Goal: Task Accomplishment & Management: Manage account settings

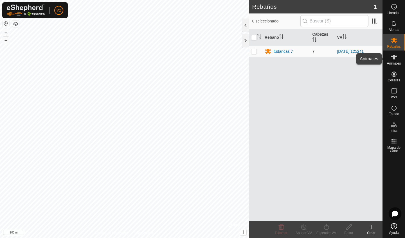
click at [393, 56] on icon at bounding box center [394, 57] width 6 height 4
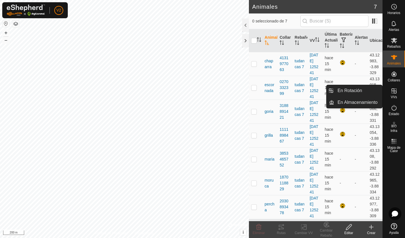
click at [394, 93] on icon at bounding box center [393, 91] width 5 height 5
click at [379, 93] on link "En Rotación" at bounding box center [358, 90] width 48 height 11
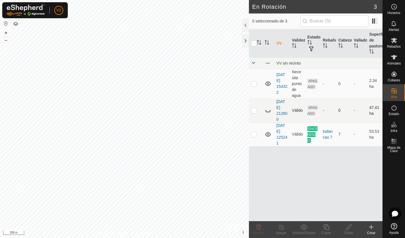
click at [267, 112] on icon at bounding box center [267, 110] width 7 height 7
click at [252, 110] on p-checkbox at bounding box center [254, 110] width 6 height 4
checkbox input "true"
click at [347, 230] on icon at bounding box center [348, 227] width 7 height 7
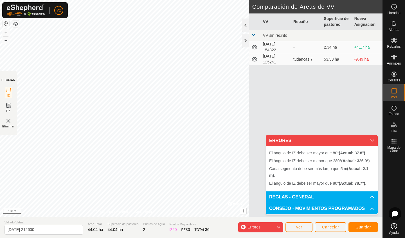
click at [325, 229] on span "Cancelar" at bounding box center [330, 227] width 17 height 4
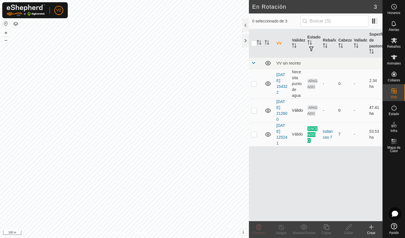
click at [255, 112] on p-checkbox at bounding box center [254, 110] width 6 height 4
checkbox input "true"
click at [348, 231] on div "Editar" at bounding box center [348, 233] width 22 height 5
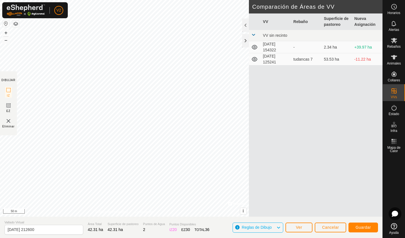
click at [99, 222] on div "DIBUJAR IZ EZ Eliminar Política de Privacidad Contáctenos + – ⇧ i © Mapbox , © …" at bounding box center [191, 119] width 382 height 238
click at [108, 238] on div "DIBUJAR IZ EZ Eliminar Política de Privacidad Contáctenos + – ⇧ i © Mapbox , © …" at bounding box center [191, 119] width 382 height 238
click at [100, 214] on div "Política de Privacidad Contáctenos + – ⇧ i © Mapbox , © OpenStreetMap , Improve…" at bounding box center [124, 108] width 249 height 217
click at [177, 0] on html "V2 Horarios Alertas Rebaños Animales Collares VVs Estado Infra Mapa de Calor Ay…" at bounding box center [202, 119] width 405 height 238
click at [364, 229] on span "Guardar" at bounding box center [362, 227] width 15 height 4
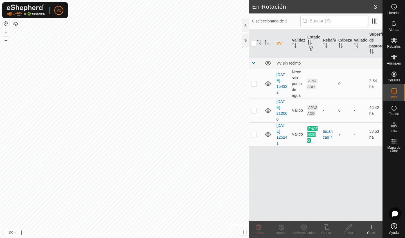
checkbox input "true"
checkbox input "false"
checkbox input "true"
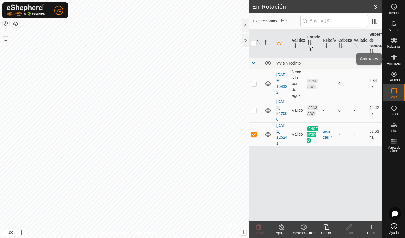
click at [394, 58] on icon at bounding box center [394, 57] width 6 height 4
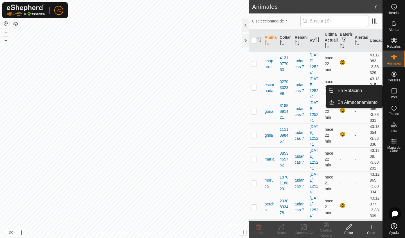
click at [394, 91] on icon at bounding box center [393, 91] width 5 height 5
click at [378, 91] on link "En Rotación" at bounding box center [358, 90] width 48 height 11
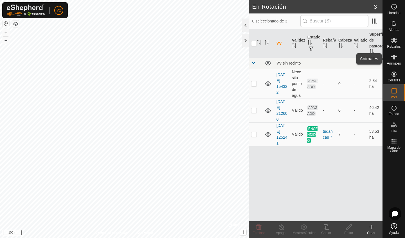
click at [396, 61] on es-animals-svg-icon at bounding box center [394, 57] width 10 height 9
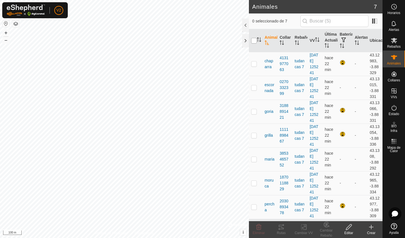
click at [252, 41] on input "checkbox" at bounding box center [254, 41] width 6 height 6
checkbox input "true"
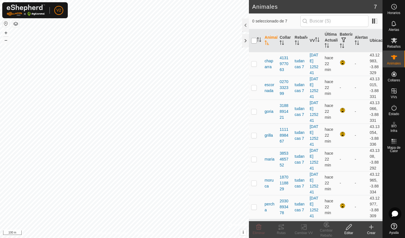
checkbox input "true"
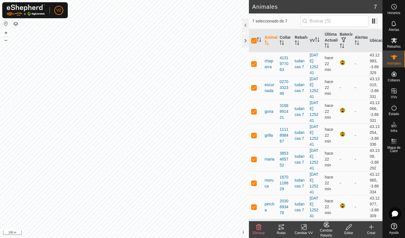
click at [300, 230] on icon at bounding box center [303, 227] width 7 height 7
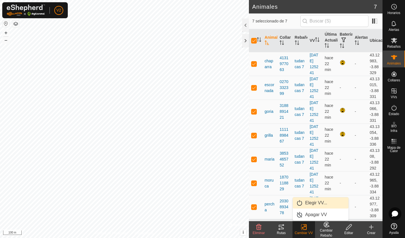
click at [306, 203] on link "Elegir VV..." at bounding box center [321, 203] width 56 height 11
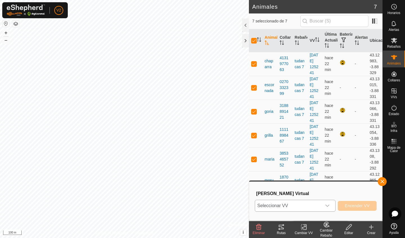
click at [326, 206] on icon "dropdown trigger" at bounding box center [327, 206] width 4 height 4
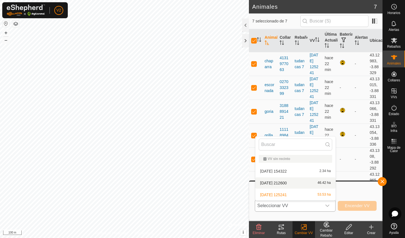
click at [323, 184] on li "[DATE] 212600 46.42 ha" at bounding box center [295, 183] width 80 height 11
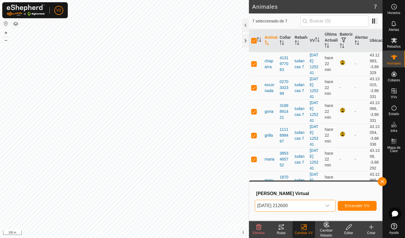
click at [350, 205] on span "Encender VV" at bounding box center [357, 206] width 25 height 4
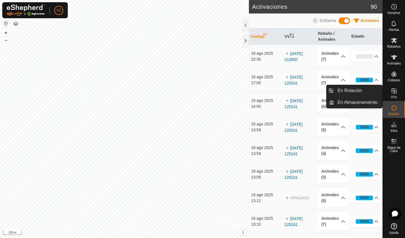
click at [395, 92] on icon at bounding box center [393, 91] width 7 height 7
click at [371, 89] on link "En Rotación" at bounding box center [358, 90] width 48 height 11
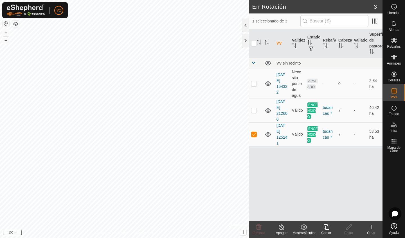
click at [281, 232] on div "Apagar" at bounding box center [281, 233] width 22 height 5
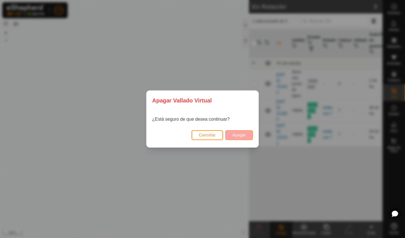
click at [240, 135] on span "Apagar" at bounding box center [238, 135] width 13 height 4
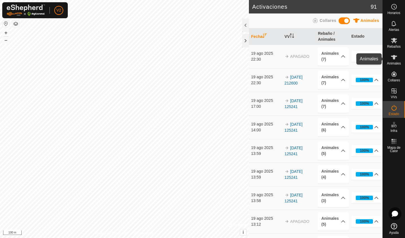
click at [396, 61] on es-animals-svg-icon at bounding box center [394, 57] width 10 height 9
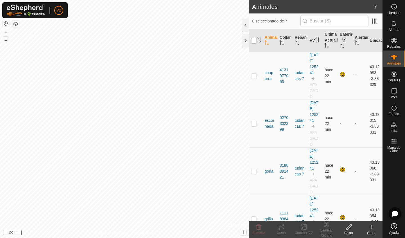
click at [252, 40] on input "checkbox" at bounding box center [254, 41] width 6 height 6
checkbox input "true"
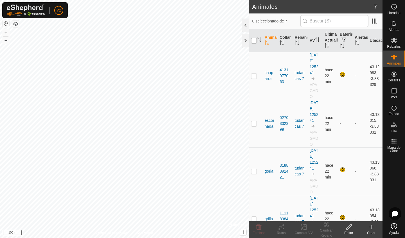
checkbox input "true"
click at [304, 232] on div "Cambiar VV" at bounding box center [303, 233] width 22 height 5
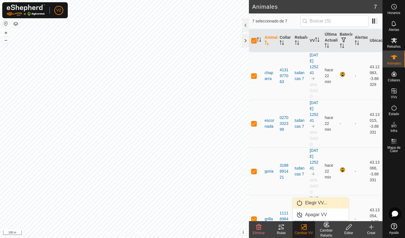
click at [313, 202] on link "Elegir VV..." at bounding box center [321, 203] width 56 height 11
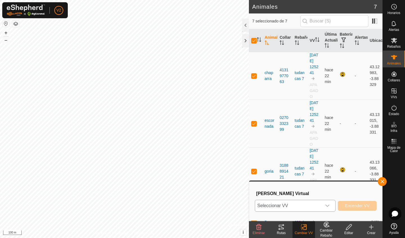
click at [327, 206] on icon "dropdown trigger" at bounding box center [327, 206] width 4 height 4
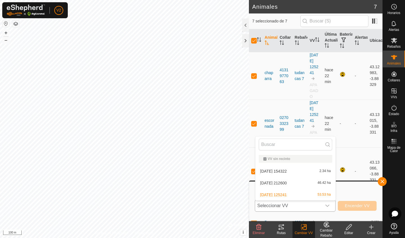
click at [324, 183] on li "[DATE] 212600 46.42 ha" at bounding box center [295, 183] width 80 height 11
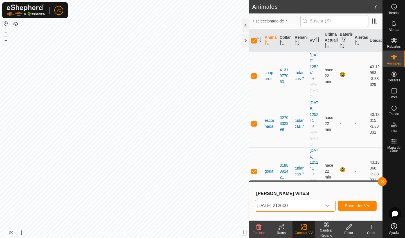
click at [350, 208] on button "Encender VV" at bounding box center [357, 206] width 39 height 10
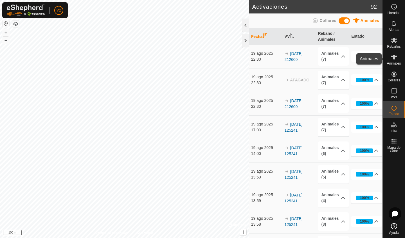
click at [395, 57] on icon at bounding box center [394, 57] width 6 height 4
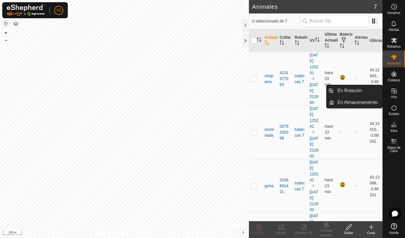
click at [396, 92] on icon at bounding box center [393, 91] width 7 height 7
click at [371, 90] on link "En Rotación" at bounding box center [358, 90] width 48 height 11
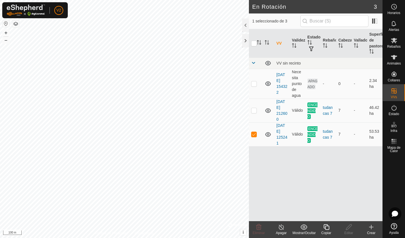
click at [284, 229] on icon at bounding box center [281, 227] width 7 height 7
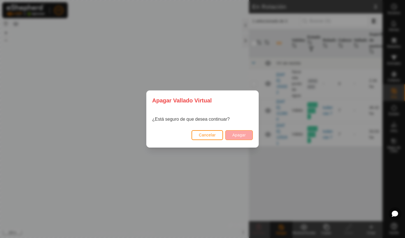
click at [235, 133] on button "Apagar" at bounding box center [239, 135] width 28 height 10
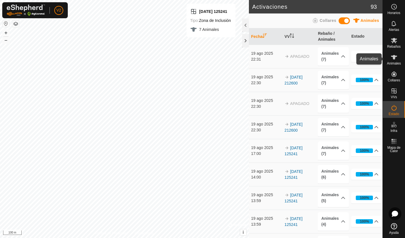
click at [397, 58] on es-animals-svg-icon at bounding box center [394, 57] width 10 height 9
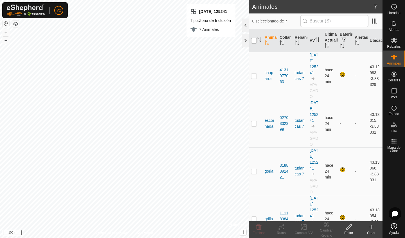
click at [254, 40] on input "checkbox" at bounding box center [254, 41] width 6 height 6
checkbox input "true"
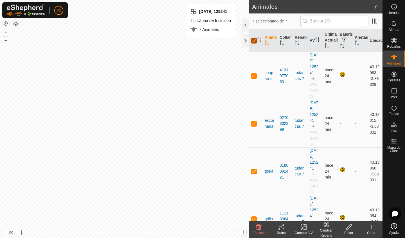
checkbox input "true"
click at [253, 38] on input "checkbox" at bounding box center [254, 41] width 6 height 6
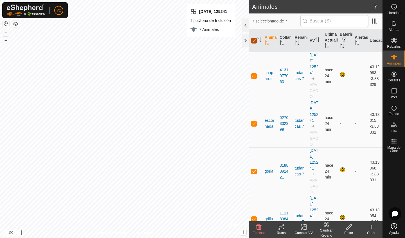
checkbox input "false"
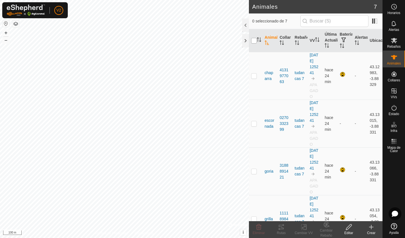
checkbox input "false"
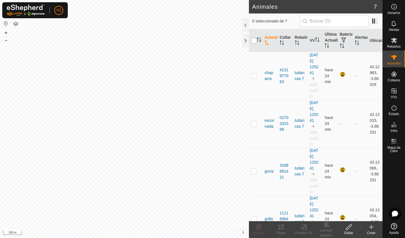
checkbox input "false"
click at [254, 40] on input "checkbox" at bounding box center [254, 41] width 6 height 6
checkbox input "true"
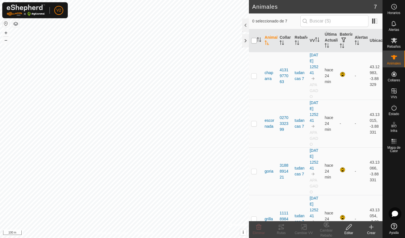
checkbox input "true"
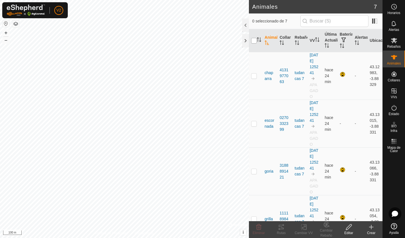
checkbox input "true"
click at [306, 230] on icon at bounding box center [303, 227] width 7 height 7
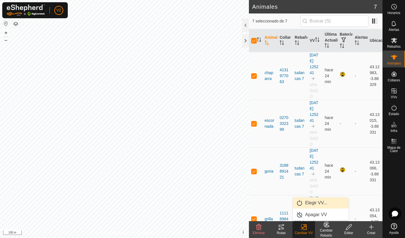
click at [314, 203] on link "Elegir VV..." at bounding box center [321, 203] width 56 height 11
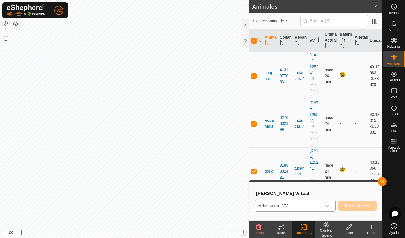
click at [329, 205] on icon "dropdown trigger" at bounding box center [327, 206] width 4 height 4
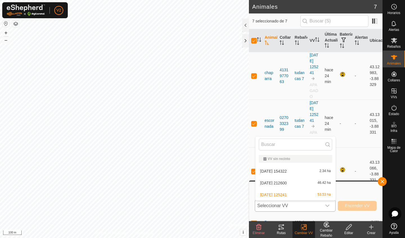
click at [320, 185] on li "[DATE] 212600 46.42 ha" at bounding box center [295, 183] width 80 height 11
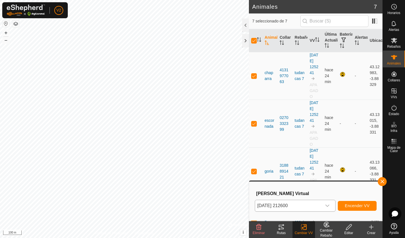
click at [348, 206] on span "Encender VV" at bounding box center [357, 206] width 25 height 4
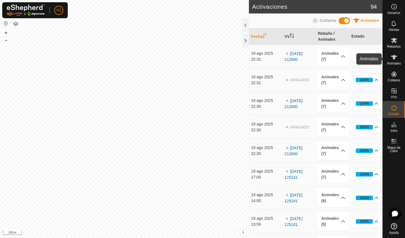
click at [394, 58] on icon at bounding box center [394, 57] width 6 height 4
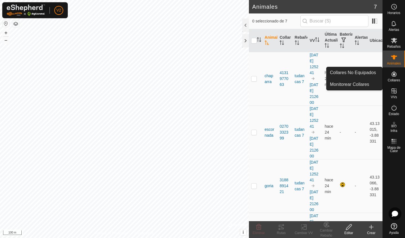
click at [391, 78] on es-neckbands-svg-icon at bounding box center [394, 74] width 10 height 9
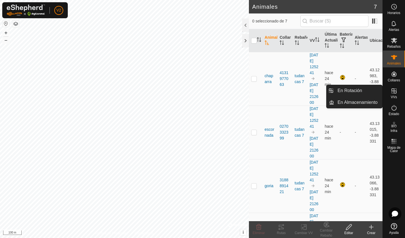
click at [395, 96] on span "VVs" at bounding box center [393, 97] width 6 height 3
click at [366, 92] on link "En Rotación" at bounding box center [358, 90] width 48 height 11
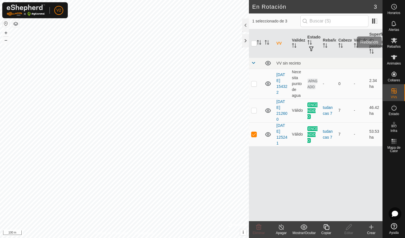
click at [395, 43] on icon at bounding box center [394, 40] width 6 height 5
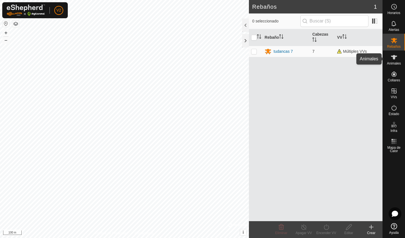
click at [396, 62] on span "Animales" at bounding box center [394, 63] width 14 height 3
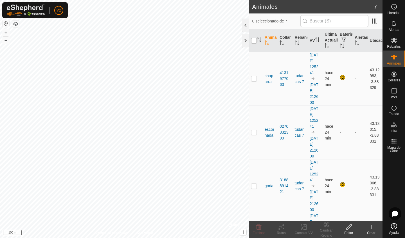
click at [254, 40] on input "checkbox" at bounding box center [254, 41] width 6 height 6
checkbox input "true"
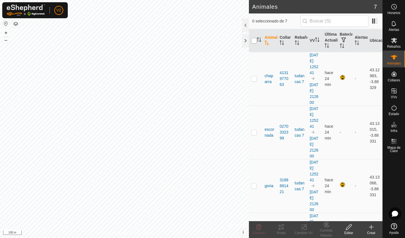
checkbox input "true"
click at [304, 232] on div "Cambiar VV" at bounding box center [303, 233] width 22 height 5
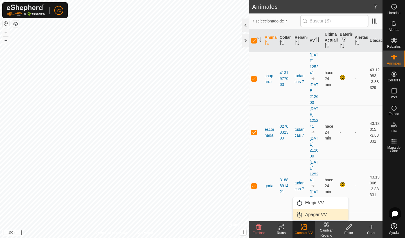
click at [305, 215] on link "Apagar VV" at bounding box center [321, 214] width 56 height 11
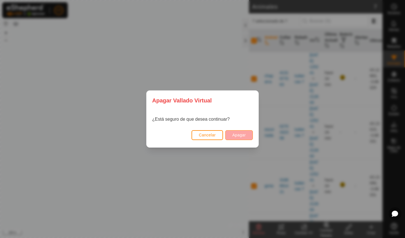
click at [242, 134] on span "Apagar" at bounding box center [238, 135] width 13 height 4
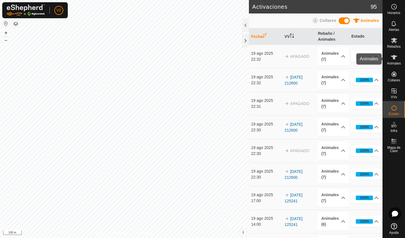
click at [397, 59] on icon at bounding box center [393, 57] width 7 height 7
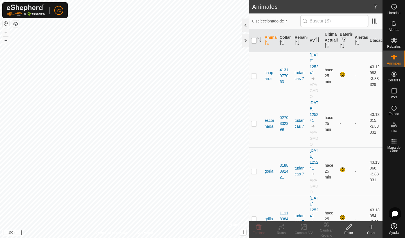
click at [253, 41] on input "checkbox" at bounding box center [254, 41] width 6 height 6
checkbox input "true"
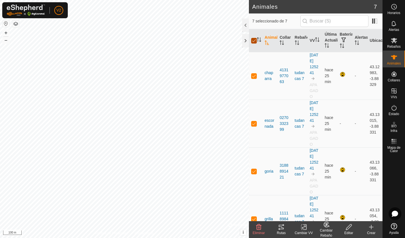
checkbox input "true"
click at [302, 227] on icon at bounding box center [303, 227] width 7 height 7
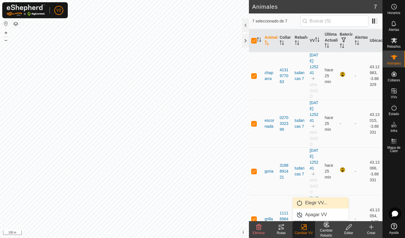
click at [306, 203] on link "Elegir VV..." at bounding box center [321, 203] width 56 height 11
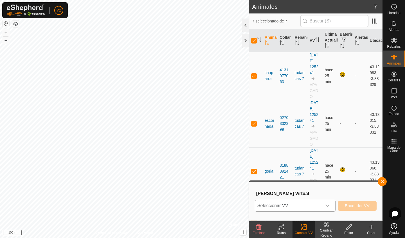
click at [314, 203] on span "Seleccionar VV" at bounding box center [288, 205] width 67 height 11
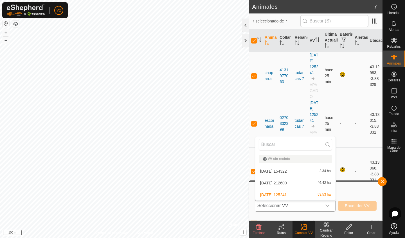
click at [316, 184] on li "[DATE] 212600 46.42 ha" at bounding box center [295, 183] width 80 height 11
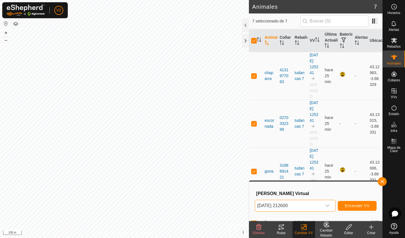
click at [356, 207] on span "Encender VV" at bounding box center [357, 206] width 25 height 4
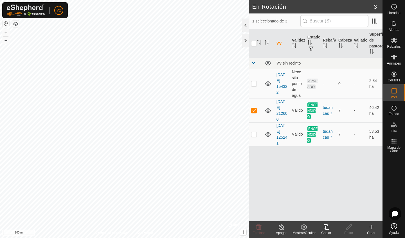
click at [280, 226] on icon at bounding box center [280, 228] width 5 height 6
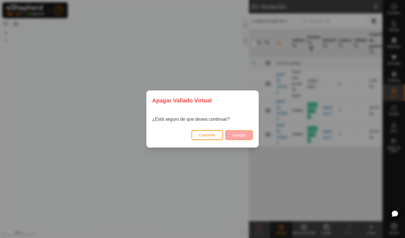
click at [238, 135] on span "Apagar" at bounding box center [238, 135] width 13 height 4
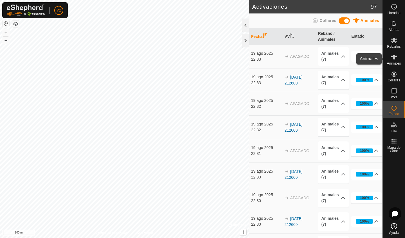
click at [394, 61] on es-animals-svg-icon at bounding box center [394, 57] width 10 height 9
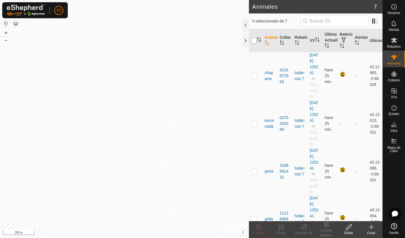
click at [255, 43] on input "checkbox" at bounding box center [254, 41] width 6 height 6
checkbox input "true"
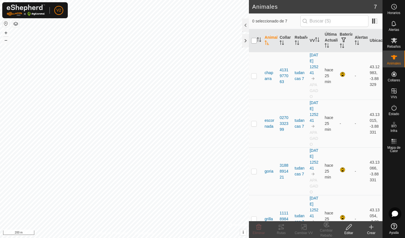
checkbox input "true"
click at [304, 236] on div "Cambiar VV" at bounding box center [303, 229] width 22 height 17
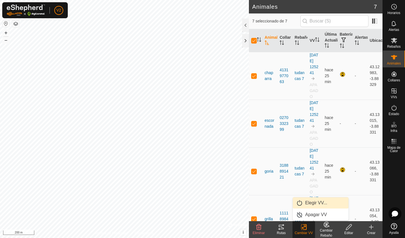
click at [314, 200] on link "Elegir VV..." at bounding box center [321, 203] width 56 height 11
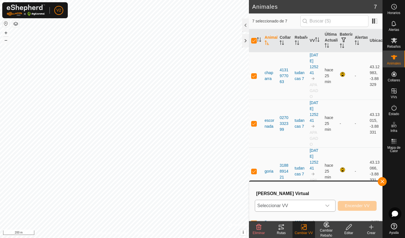
click at [331, 208] on div "dropdown trigger" at bounding box center [326, 205] width 11 height 11
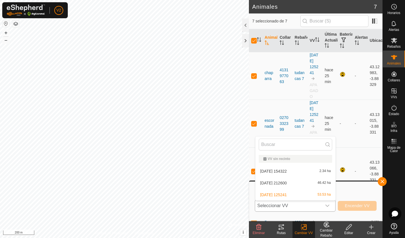
click at [316, 185] on li "[DATE] 212600 46.42 ha" at bounding box center [295, 183] width 80 height 11
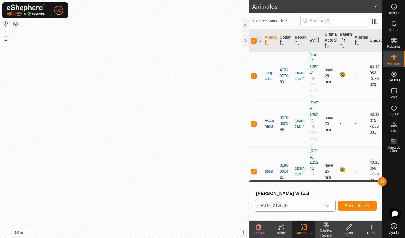
click at [348, 207] on span "Encender VV" at bounding box center [357, 206] width 25 height 4
